Goal: Use online tool/utility

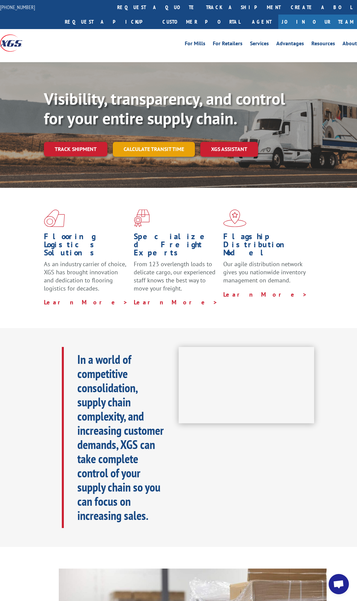
click at [153, 147] on link "Calculate transit time" at bounding box center [154, 149] width 82 height 15
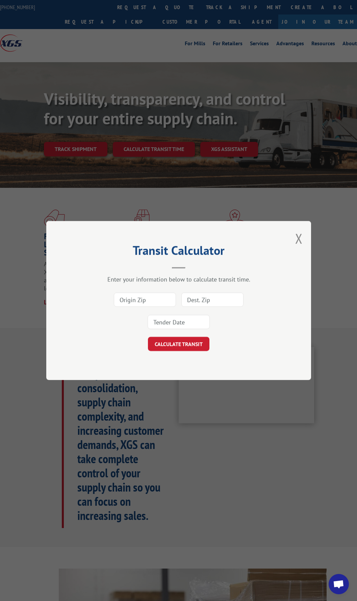
click at [149, 303] on input at bounding box center [145, 300] width 62 height 14
type input "30721"
type input "84104"
type input "[DATE]"
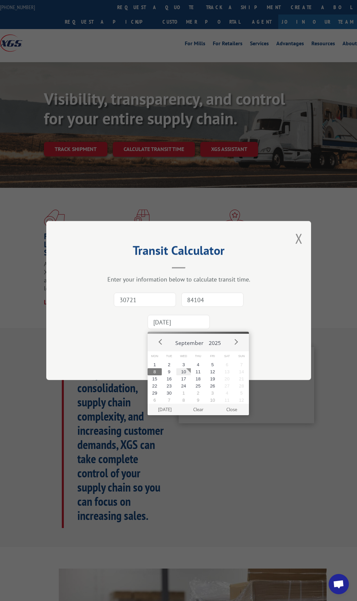
click at [206, 301] on input "84104" at bounding box center [212, 300] width 62 height 14
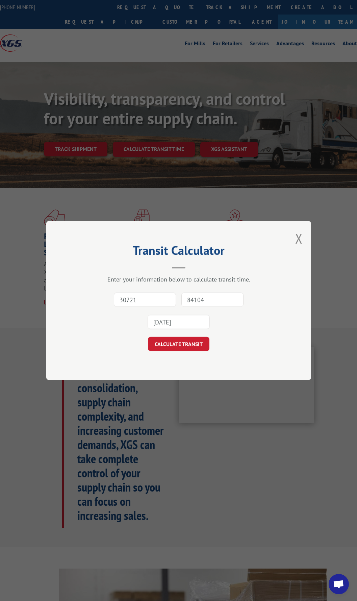
drag, startPoint x: 207, startPoint y: 299, endPoint x: 162, endPoint y: 295, distance: 44.8
click at [163, 295] on div "30721 84104 [DATE]" at bounding box center [178, 311] width 197 height 45
type input "53713"
click at [172, 348] on button "CALCULATE TRANSIT" at bounding box center [179, 344] width 62 height 14
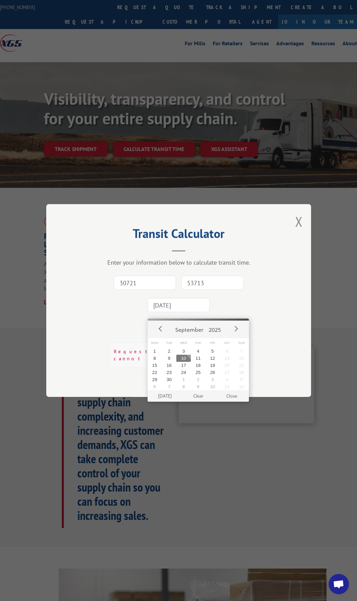
click at [185, 307] on input "[DATE]" at bounding box center [179, 305] width 62 height 14
click at [185, 358] on button "10" at bounding box center [183, 358] width 15 height 7
type input "[DATE]"
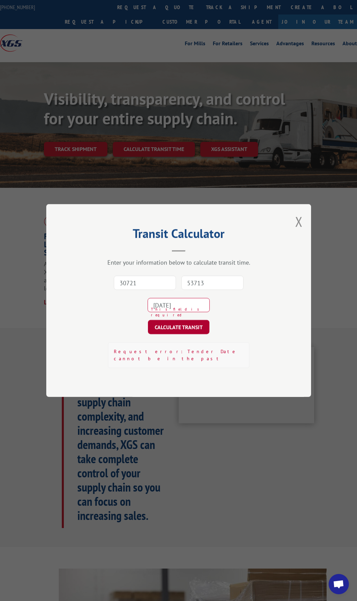
click at [180, 332] on button "CALCULATE TRANSIT" at bounding box center [179, 327] width 62 height 14
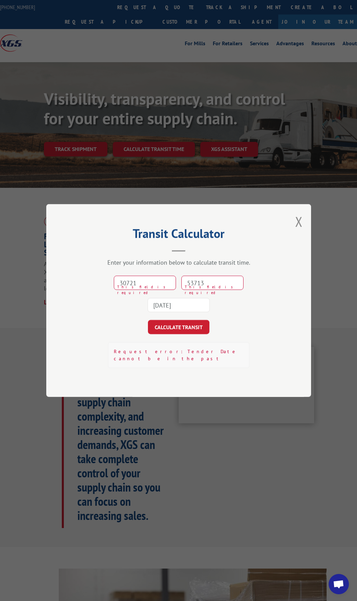
click at [163, 284] on input "30721" at bounding box center [145, 283] width 62 height 14
type input "30721"
type input "53713"
click at [210, 287] on input "53713" at bounding box center [212, 283] width 62 height 14
drag, startPoint x: 210, startPoint y: 287, endPoint x: 169, endPoint y: 286, distance: 41.6
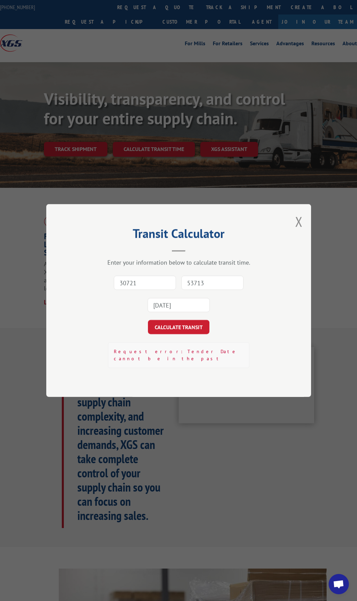
click at [169, 286] on div "30721 53713 [DATE]" at bounding box center [178, 294] width 197 height 45
click at [171, 331] on button "CALCULATE TRANSIT" at bounding box center [179, 327] width 62 height 14
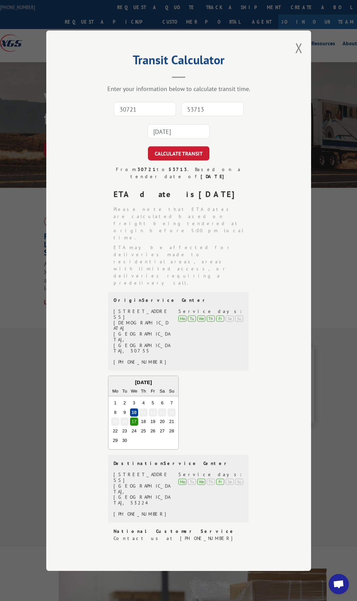
click at [151, 116] on input "30721" at bounding box center [145, 109] width 62 height 14
type input "30721"
type input "53713"
click at [181, 139] on input "[DATE]" at bounding box center [179, 131] width 62 height 14
drag, startPoint x: 178, startPoint y: 181, endPoint x: 200, endPoint y: 187, distance: 23.4
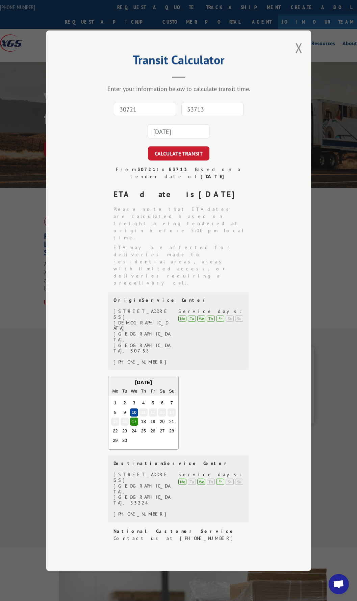
click at [178, 139] on input "[DATE]" at bounding box center [179, 131] width 62 height 14
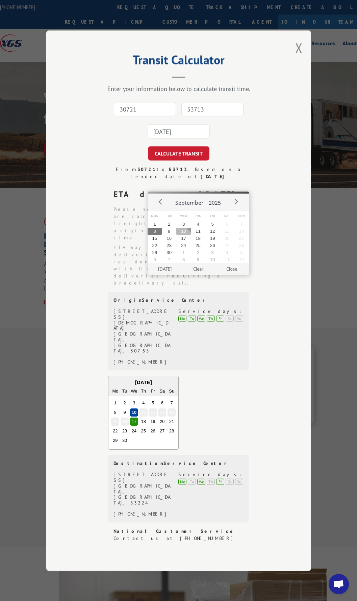
type input "[DATE]"
click at [148, 146] on button "CALCULATE TRANSIT" at bounding box center [179, 153] width 62 height 14
click at [229, 387] on div "Previous Month Next Month [DATE] Mo Tu We Th Fr Sa Su 1 2 3 4 5 6 7 8 9 10 11 1…" at bounding box center [178, 413] width 141 height 74
